Goal: Task Accomplishment & Management: Manage account settings

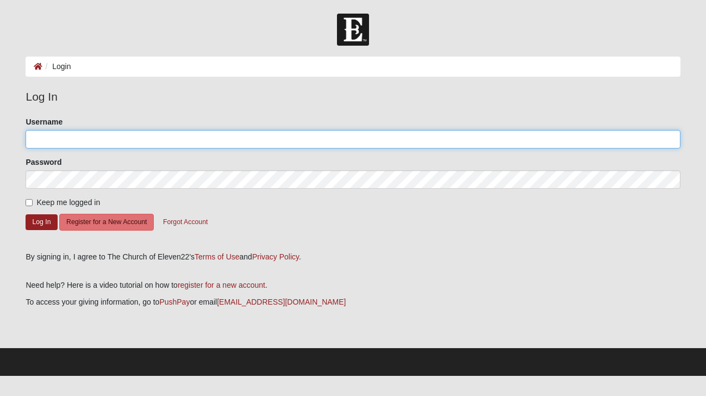
click at [67, 138] on input "Username" at bounding box center [353, 139] width 655 height 18
type input "[EMAIL_ADDRESS][DOMAIN_NAME]"
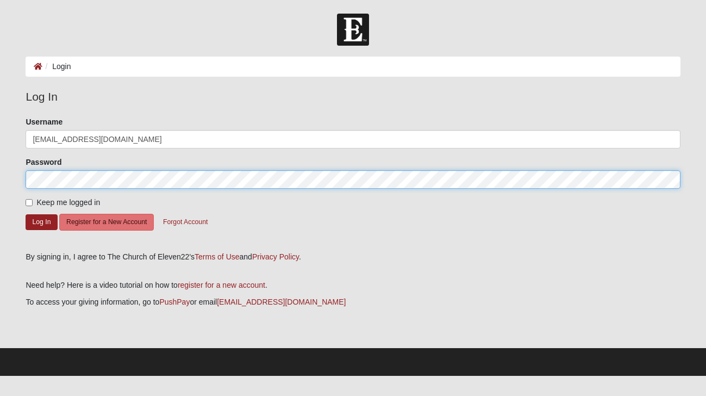
click at [26, 214] on button "Log In" at bounding box center [42, 222] width 32 height 16
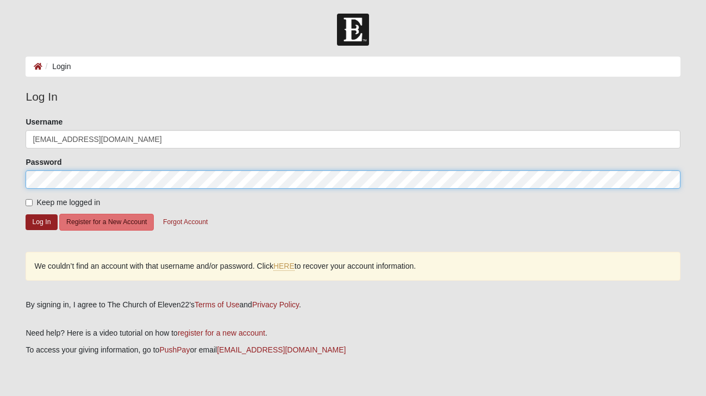
click at [26, 214] on button "Log In" at bounding box center [42, 222] width 32 height 16
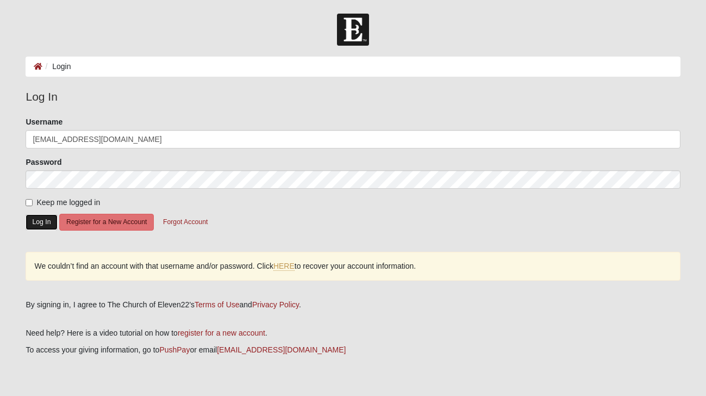
click at [49, 230] on button "Log In" at bounding box center [42, 222] width 32 height 16
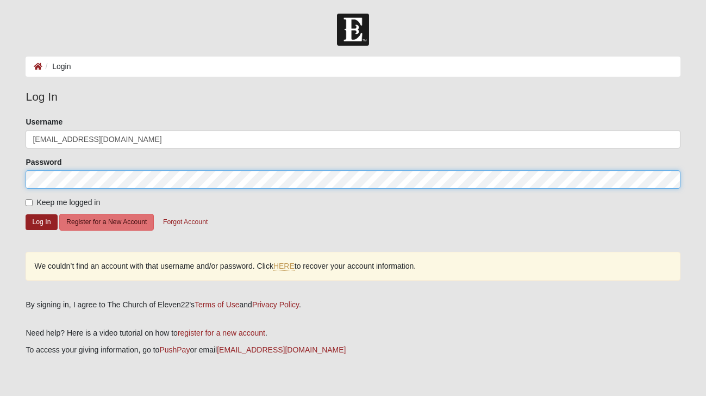
click at [10, 175] on form "Log In Login Login Error Log In Please correct the following: Username [EMAIL_A…" at bounding box center [353, 219] width 706 height 410
click at [26, 214] on button "Log In" at bounding box center [42, 222] width 32 height 16
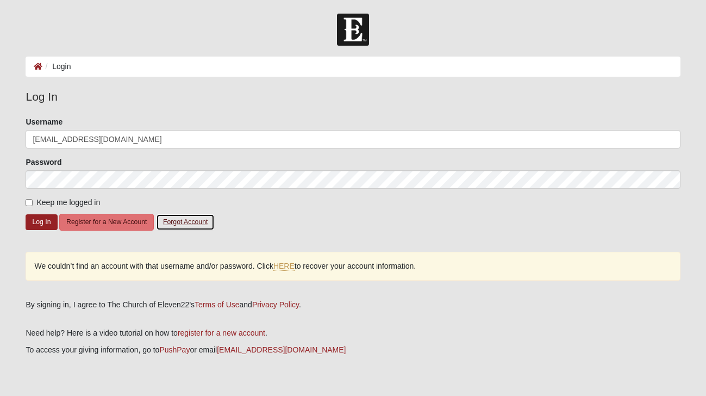
click at [215, 231] on button "Forgot Account" at bounding box center [185, 222] width 59 height 17
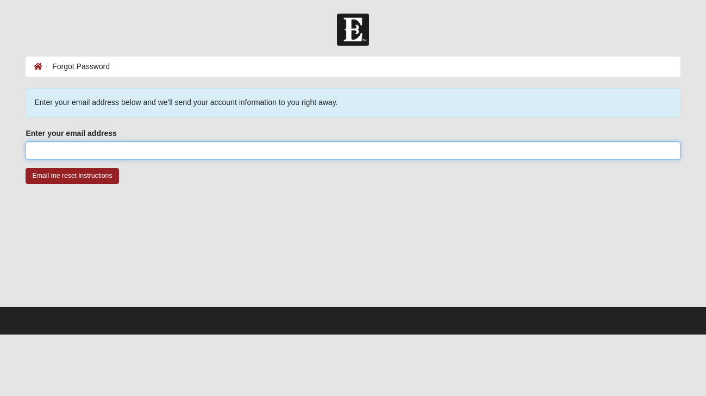
click at [90, 159] on input "Enter your email address" at bounding box center [353, 150] width 655 height 18
type input "[EMAIL_ADDRESS][DOMAIN_NAME]"
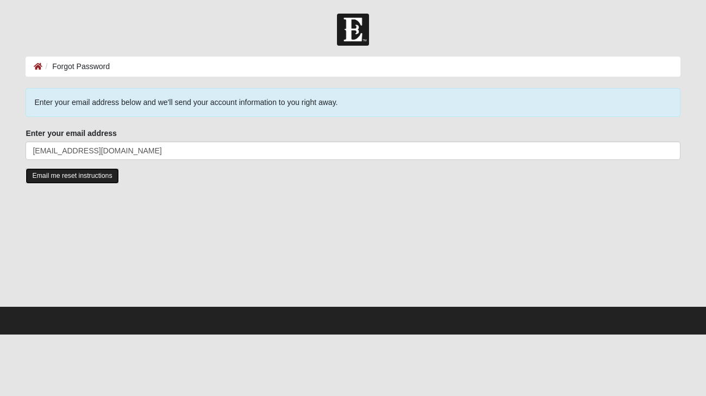
click at [50, 184] on input "Email me reset instructions" at bounding box center [72, 176] width 93 height 16
